Goal: Browse casually

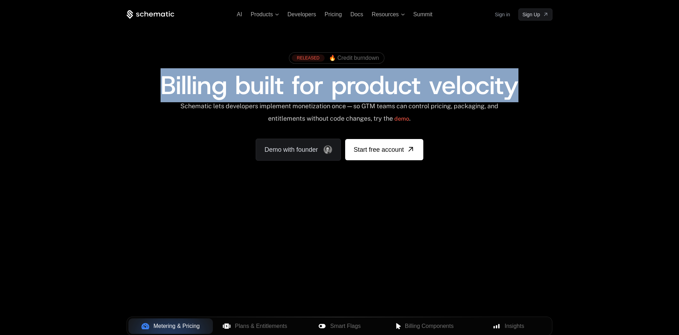
drag, startPoint x: 568, startPoint y: 82, endPoint x: 144, endPoint y: 85, distance: 424.1
click at [144, 85] on div "RELEASED 🔥 Credit burndown Billing built for product velocity Schematic lets de…" at bounding box center [339, 104] width 459 height 168
click at [143, 84] on div "Billing built for product velocity" at bounding box center [339, 84] width 425 height 25
drag, startPoint x: 205, startPoint y: 82, endPoint x: 533, endPoint y: 81, distance: 328.3
click at [533, 81] on div "Billing built for product velocity" at bounding box center [339, 84] width 425 height 25
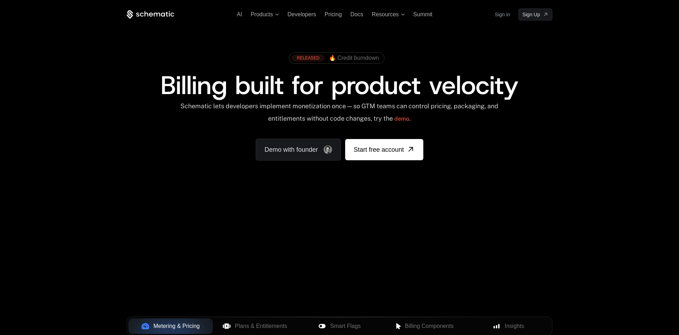
click at [533, 81] on div "Billing built for product velocity" at bounding box center [339, 84] width 425 height 25
click at [523, 163] on div "RELEASED 🔥 Credit burndown Billing built for product velocity Schematic lets de…" at bounding box center [339, 104] width 459 height 168
